Goal: Navigation & Orientation: Go to known website

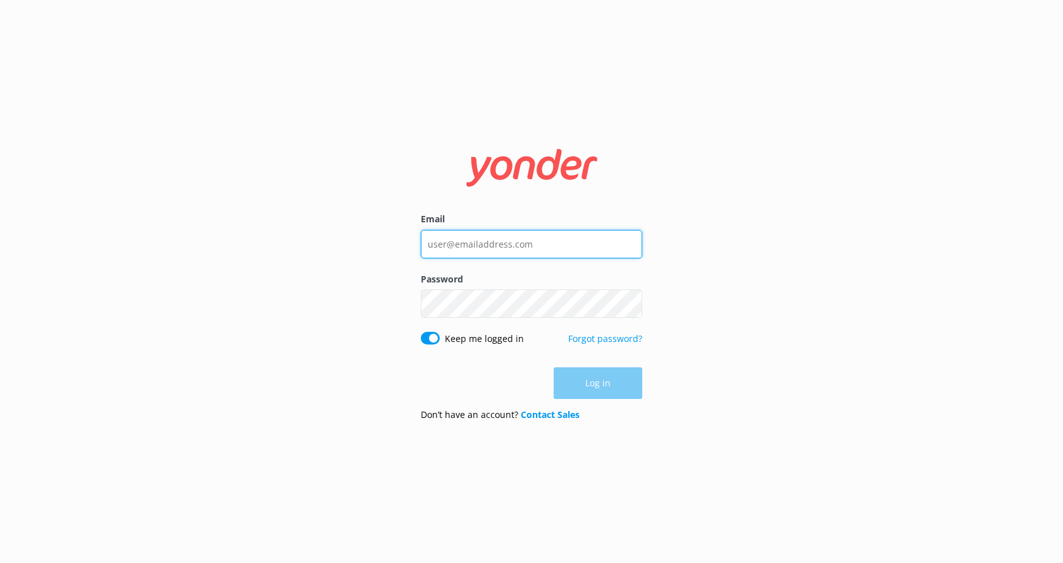
type input "[EMAIL_ADDRESS][DOMAIN_NAME]"
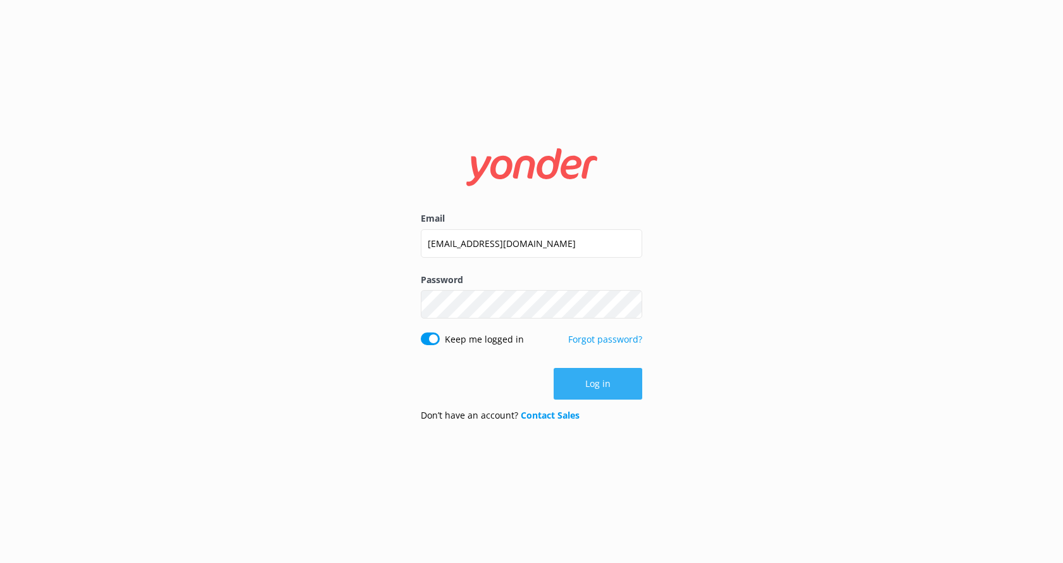
click at [610, 391] on button "Log in" at bounding box center [598, 384] width 89 height 32
